Goal: Task Accomplishment & Management: Use online tool/utility

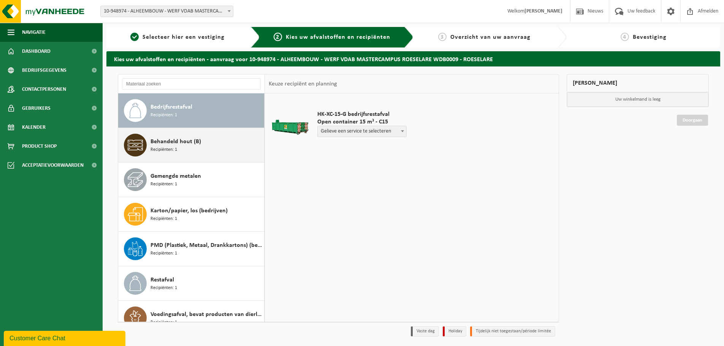
click at [191, 141] on span "Behandeld hout (B)" at bounding box center [175, 141] width 51 height 9
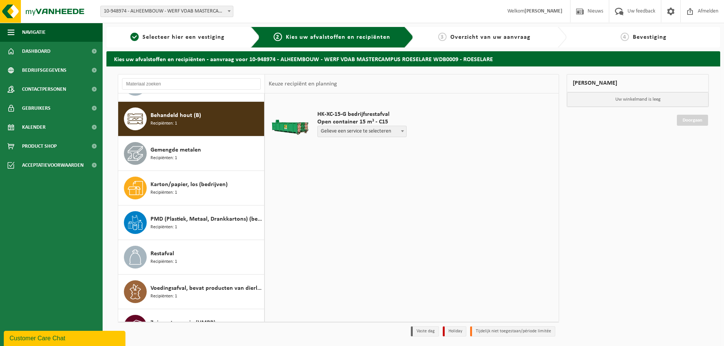
scroll to position [35, 0]
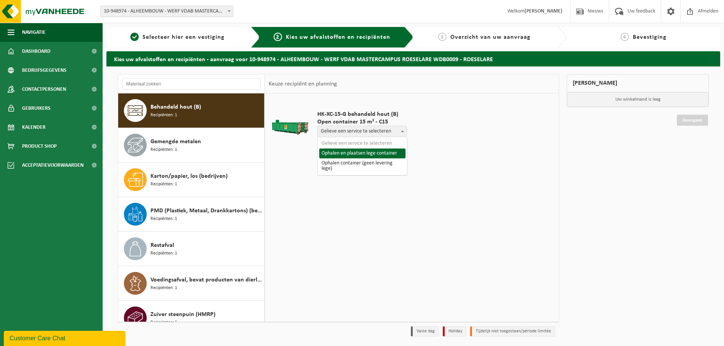
click at [381, 131] on span "Gelieve een service te selecteren" at bounding box center [362, 131] width 88 height 11
select select "P2PL-VEL-089111_HK-XC-15-GN-00_04-000028_46"
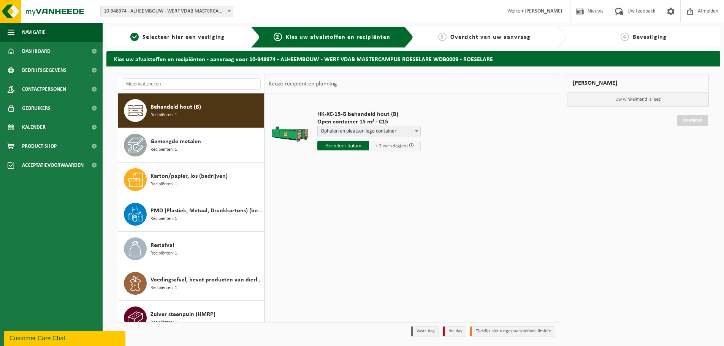
click at [349, 147] on input "text" at bounding box center [343, 145] width 52 height 9
click at [324, 216] on div "15" at bounding box center [324, 213] width 13 height 12
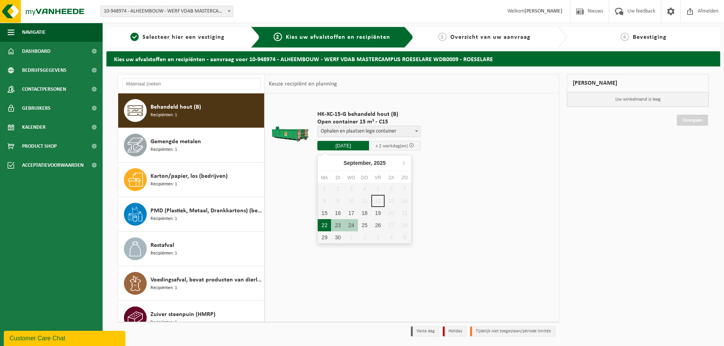
type input "Van 2025-09-15"
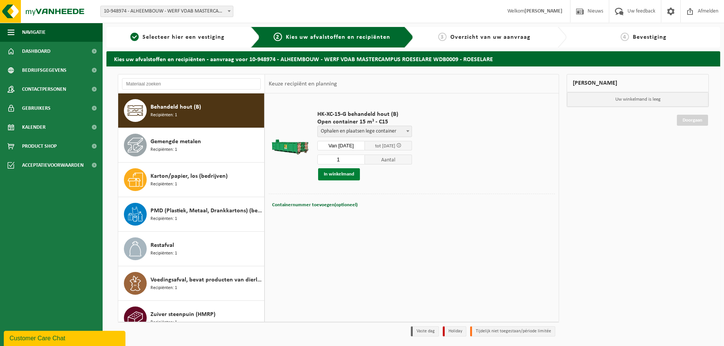
click at [348, 177] on button "In winkelmand" at bounding box center [339, 174] width 42 height 12
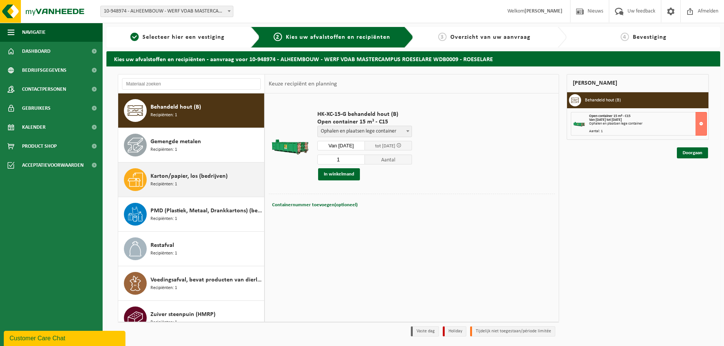
scroll to position [48, 0]
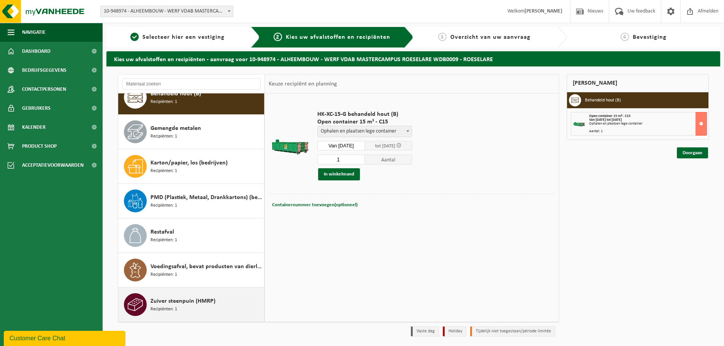
click at [190, 307] on div "Zuiver steenpuin (HMRP) Recipiënten: 1" at bounding box center [206, 304] width 112 height 23
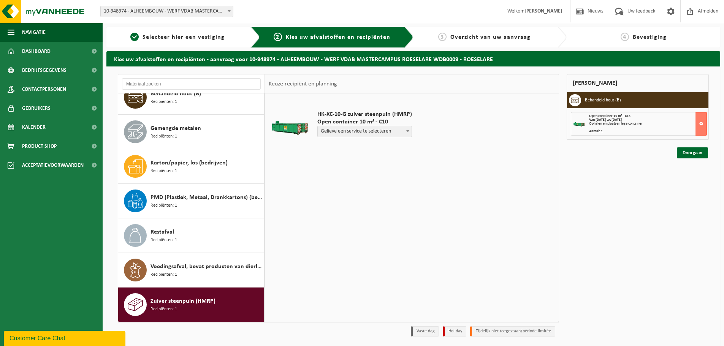
click at [359, 133] on span "Gelieve een service te selecteren" at bounding box center [365, 131] width 94 height 11
select select "P2PL-VEL-093964_HK-XC-10-GN-00_04-000054_46"
click at [345, 145] on input "text" at bounding box center [343, 145] width 52 height 9
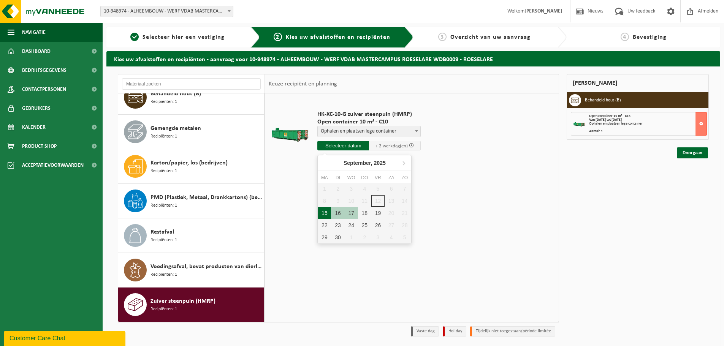
click at [322, 212] on div "15" at bounding box center [324, 213] width 13 height 12
type input "Van 2025-09-15"
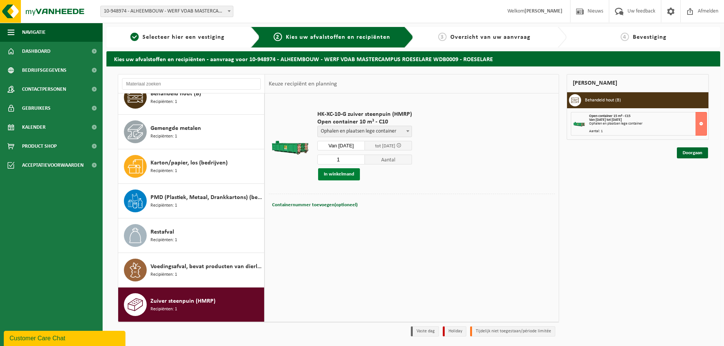
click at [354, 175] on button "In winkelmand" at bounding box center [339, 174] width 42 height 12
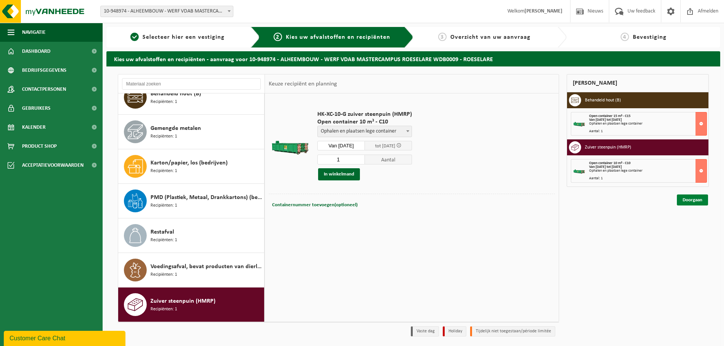
click at [687, 201] on link "Doorgaan" at bounding box center [691, 199] width 31 height 11
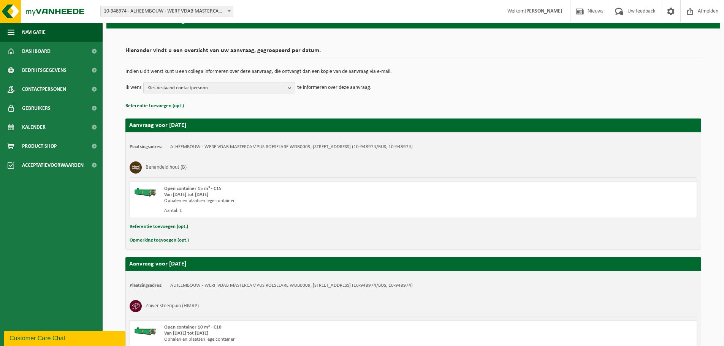
scroll to position [119, 0]
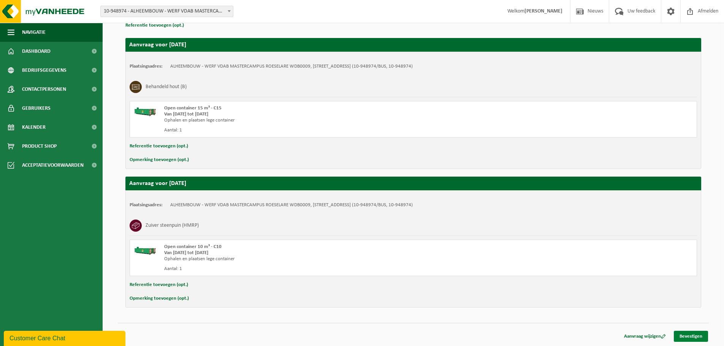
click at [691, 332] on link "Bevestigen" at bounding box center [690, 336] width 34 height 11
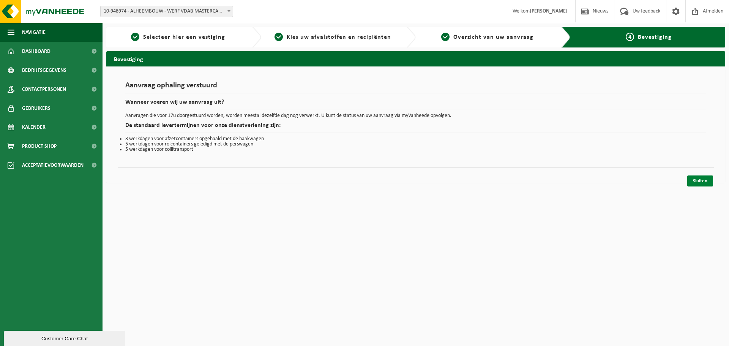
click at [705, 181] on link "Sluiten" at bounding box center [700, 180] width 26 height 11
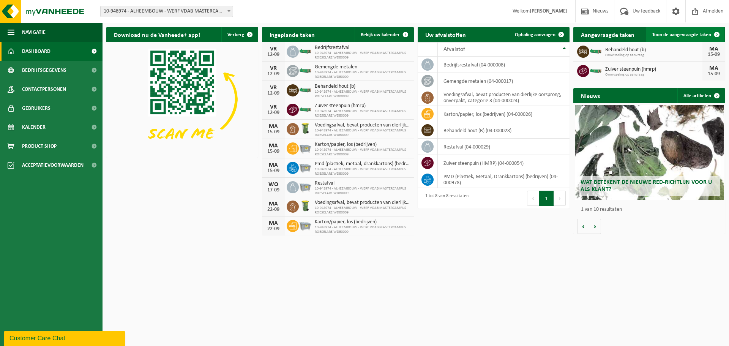
click at [691, 35] on span "Toon de aangevraagde taken" at bounding box center [682, 34] width 59 height 5
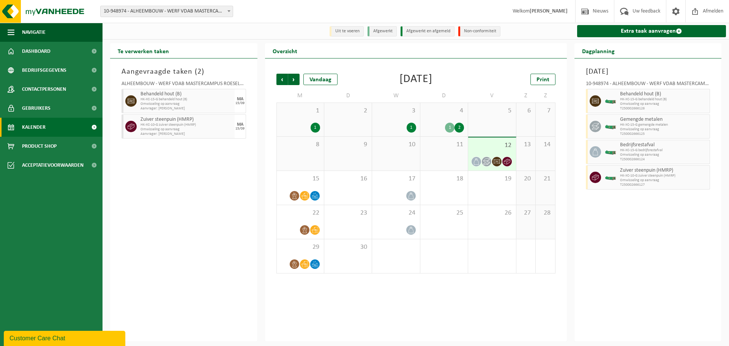
click at [210, 102] on span "HK-XC-15-G behandeld hout (B)" at bounding box center [187, 99] width 92 height 5
click at [218, 104] on span "Omwisseling op aanvraag" at bounding box center [187, 104] width 92 height 5
click at [604, 55] on h2 "Dagplanning" at bounding box center [599, 50] width 48 height 15
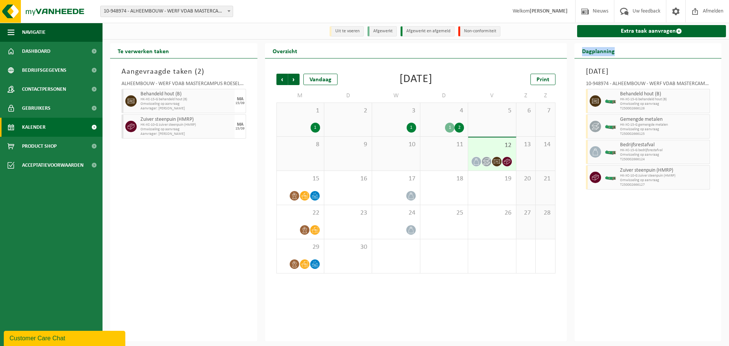
click at [619, 52] on h2 "Dagplanning" at bounding box center [599, 50] width 48 height 15
click at [599, 47] on h2 "Dagplanning" at bounding box center [599, 50] width 48 height 15
click at [67, 49] on link "Dashboard" at bounding box center [51, 51] width 103 height 19
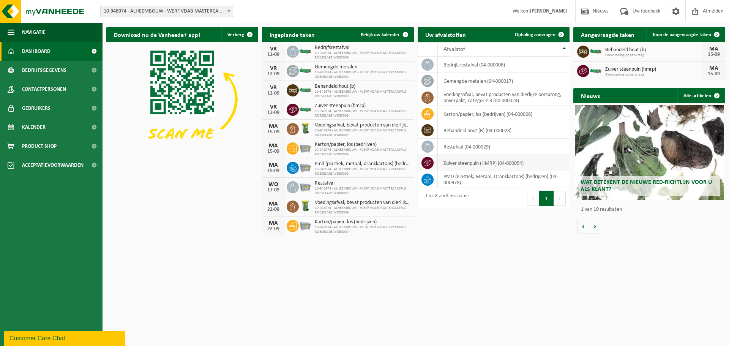
click at [430, 164] on icon at bounding box center [428, 163] width 8 height 8
click at [505, 163] on td "zuiver steenpuin (HMRP) (04-000054)" at bounding box center [504, 163] width 132 height 16
click at [660, 33] on span "Toon de aangevraagde taken" at bounding box center [682, 34] width 59 height 5
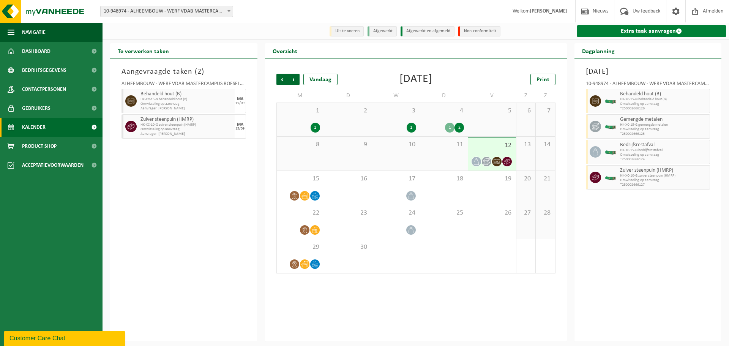
click at [669, 35] on link "Extra taak aanvragen" at bounding box center [651, 31] width 149 height 12
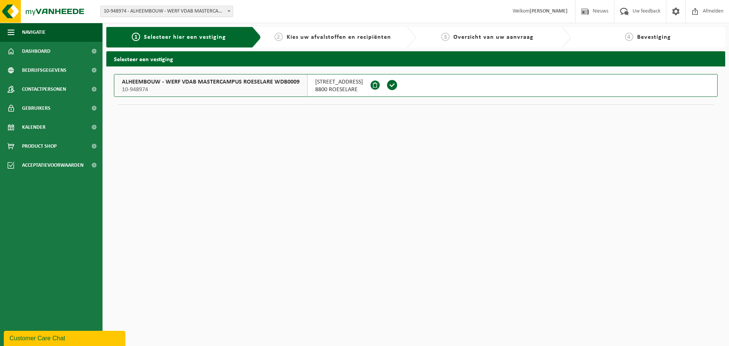
click at [265, 87] on span "10-948974" at bounding box center [211, 90] width 178 height 8
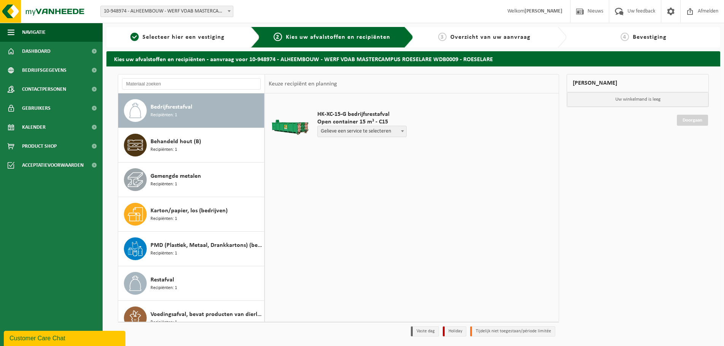
click at [378, 131] on span "Gelieve een service te selecteren" at bounding box center [362, 131] width 88 height 11
click at [441, 136] on td "HK-XC-15-G bedrijfsrestafval Open container 15 m³ - C15 Gelieve een service te …" at bounding box center [432, 125] width 243 height 57
click at [649, 98] on p "Uw winkelmand is leeg" at bounding box center [637, 99] width 141 height 14
click at [495, 333] on li "Tijdelijk niet toegestaan/période limitée" at bounding box center [512, 331] width 85 height 10
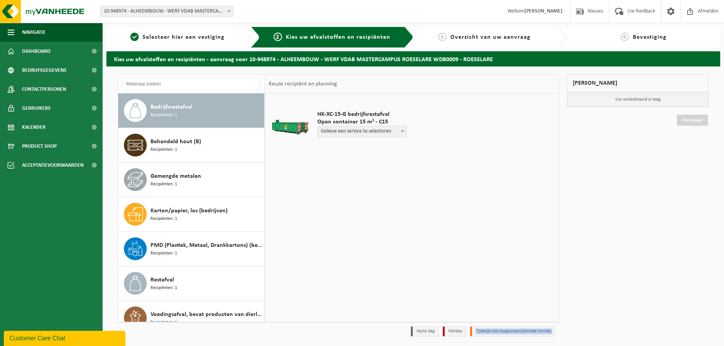
click at [495, 333] on li "Tijdelijk niet toegestaan/période limitée" at bounding box center [512, 331] width 85 height 10
click at [466, 332] on li "Holiday" at bounding box center [454, 331] width 24 height 10
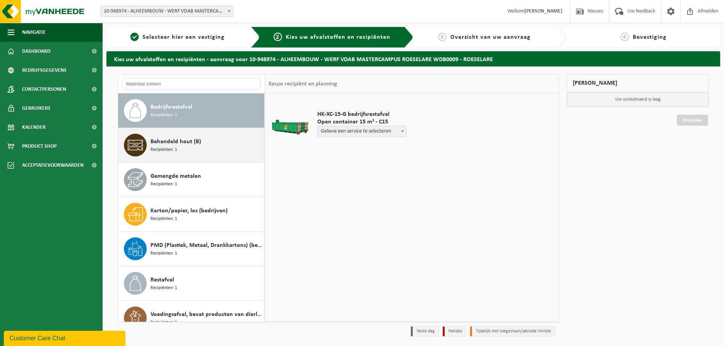
click at [183, 145] on span "Behandeld hout (B)" at bounding box center [175, 141] width 51 height 9
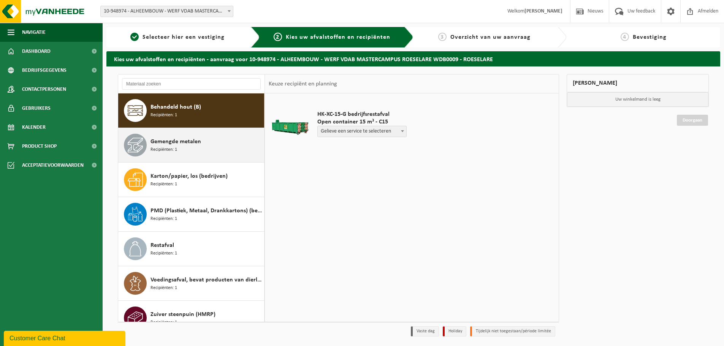
scroll to position [35, 0]
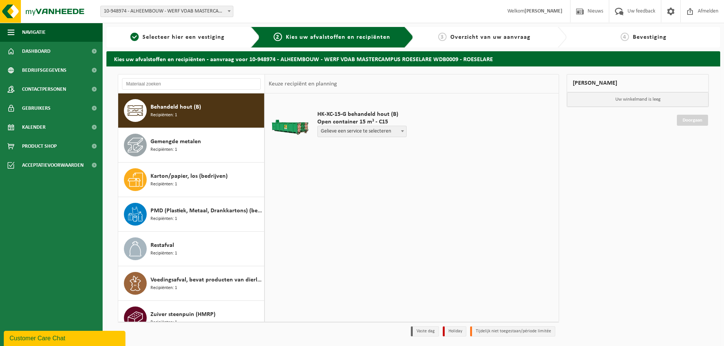
click at [175, 108] on span "Behandeld hout (B)" at bounding box center [175, 107] width 51 height 9
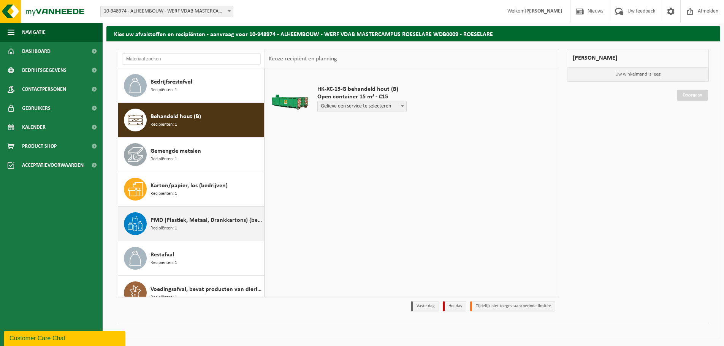
scroll to position [48, 0]
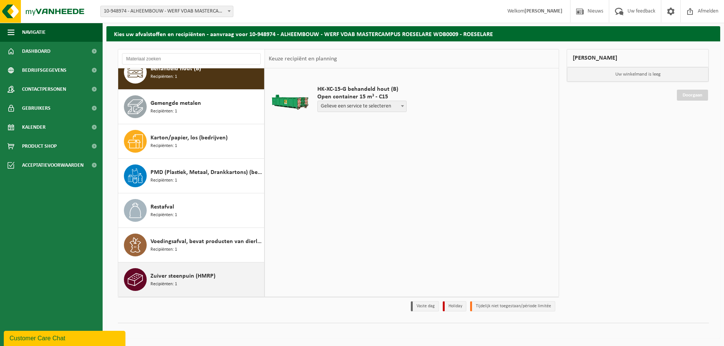
click at [193, 288] on div "Zuiver steenpuin (HMRP) Recipiënten: 1" at bounding box center [206, 279] width 112 height 23
